Goal: Find specific page/section: Find specific page/section

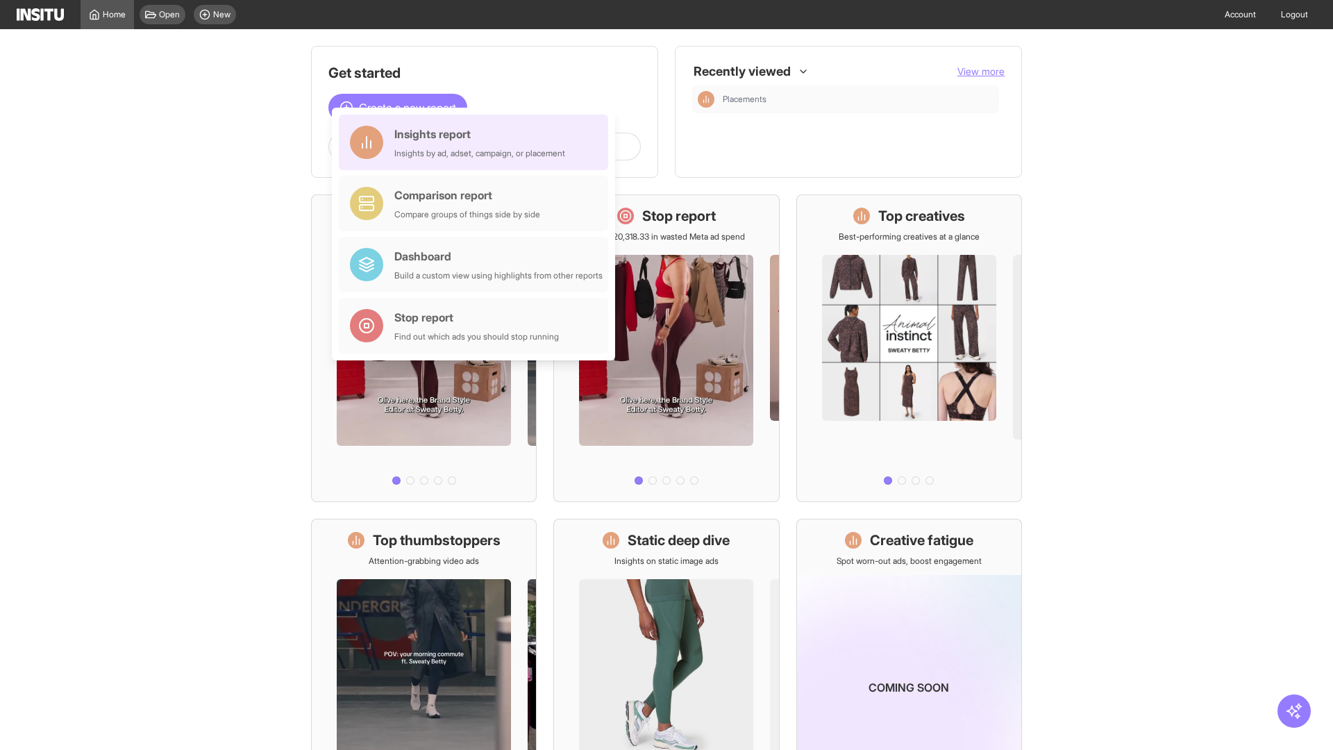
click at [477, 142] on div "Insights report Insights by ad, adset, campaign, or placement" at bounding box center [479, 142] width 171 height 33
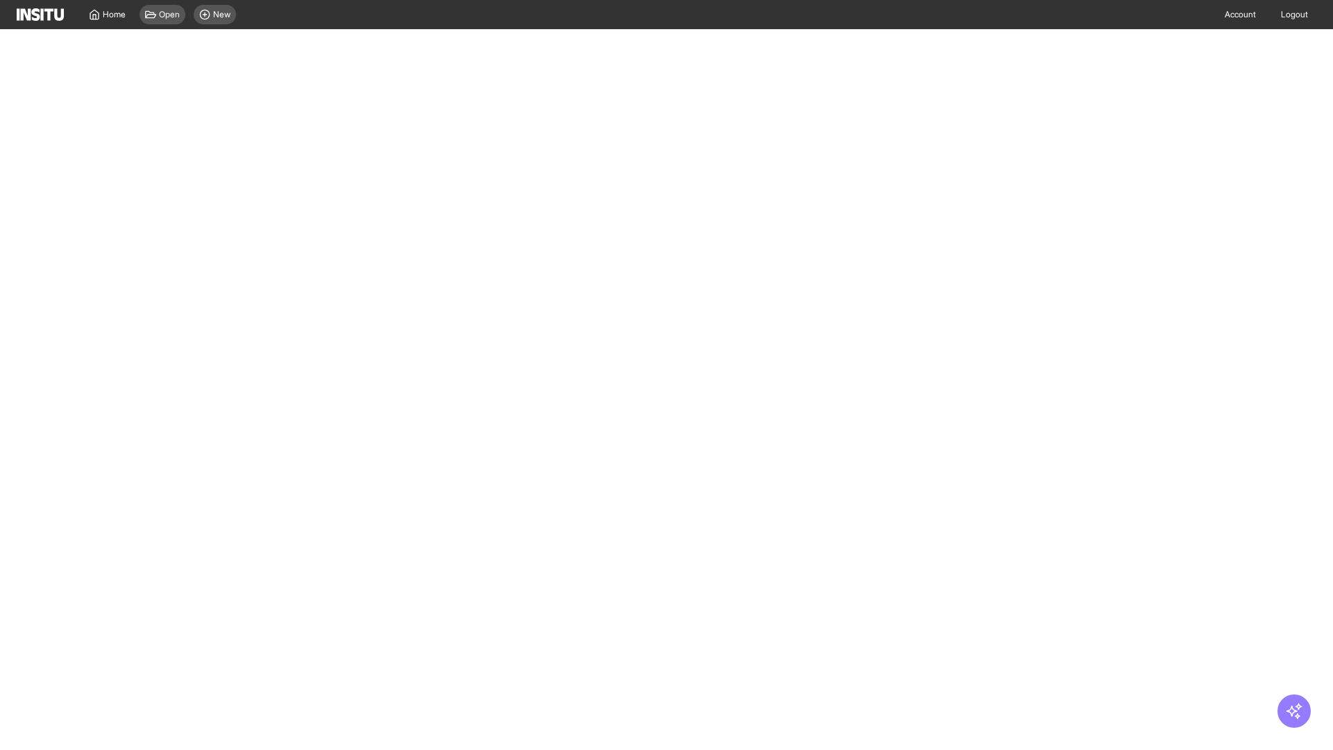
select select "**"
